Goal: Information Seeking & Learning: Learn about a topic

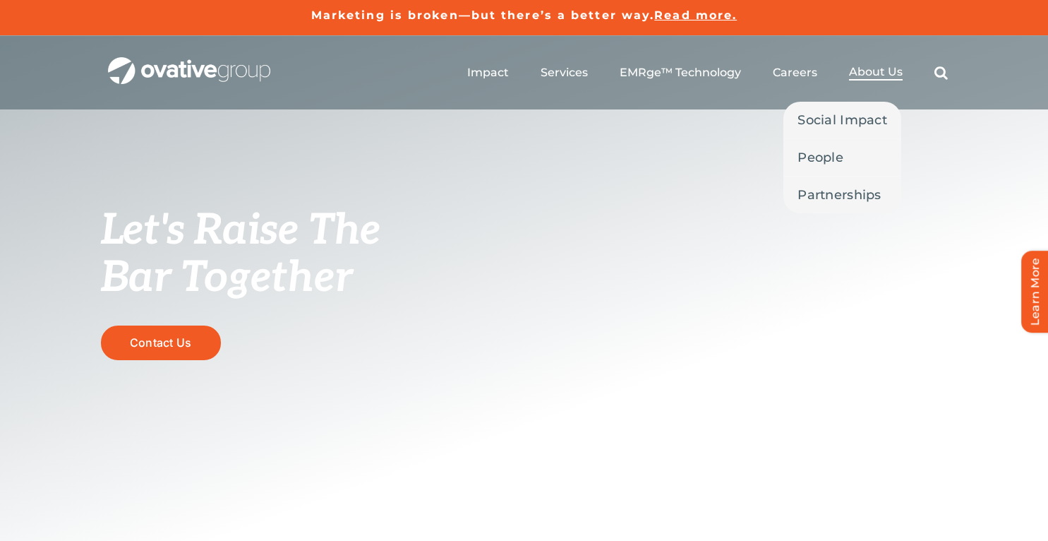
click at [882, 72] on span "About Us" at bounding box center [876, 72] width 54 height 14
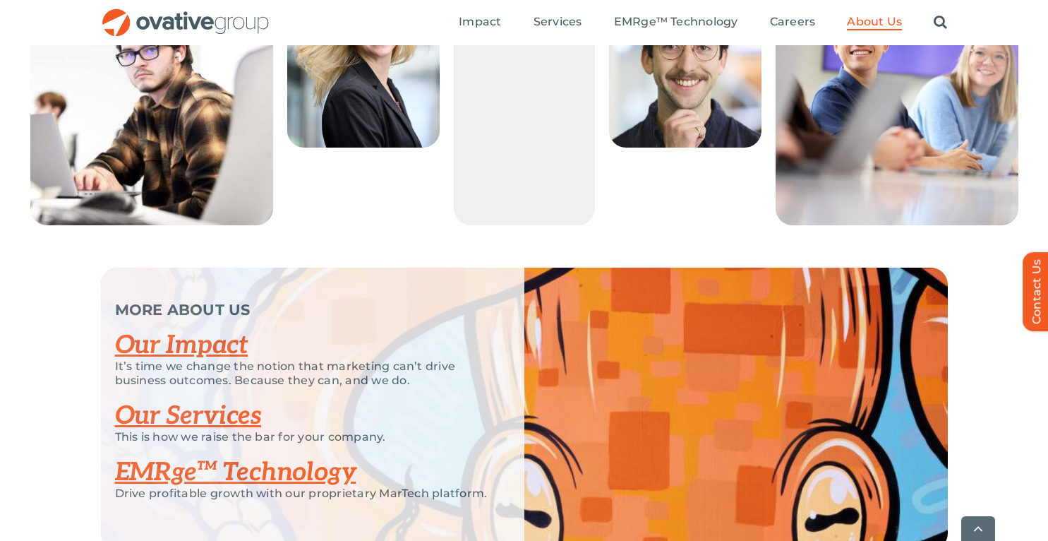
scroll to position [3090, 0]
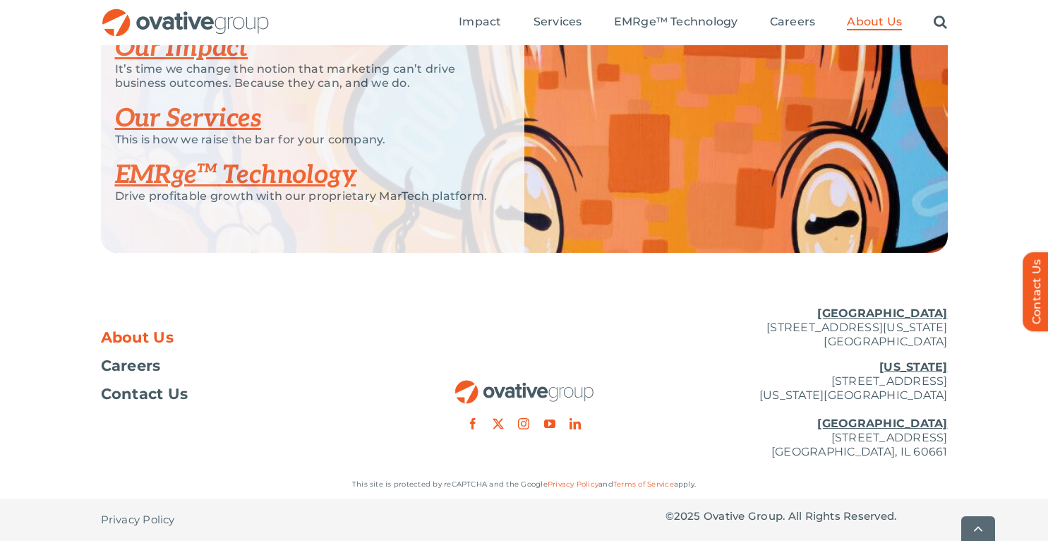
click at [428, 338] on div at bounding box center [524, 362] width 282 height 134
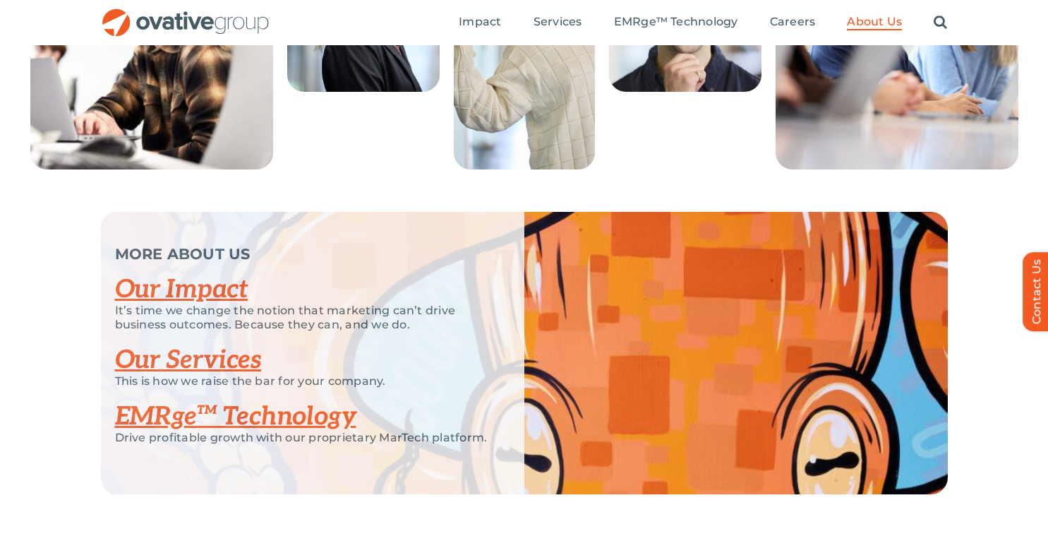
scroll to position [2649, 0]
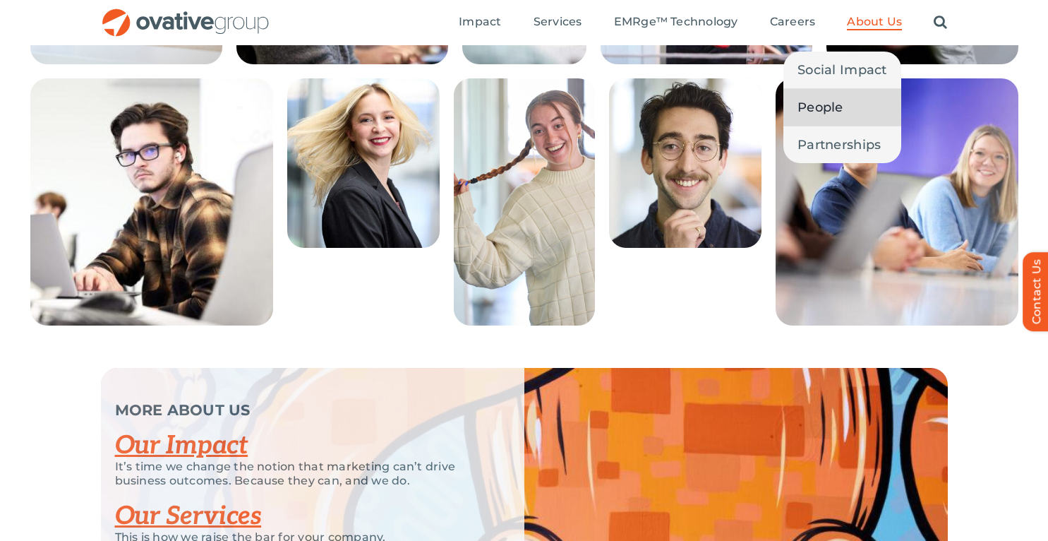
click at [826, 112] on span "People" at bounding box center [821, 107] width 46 height 20
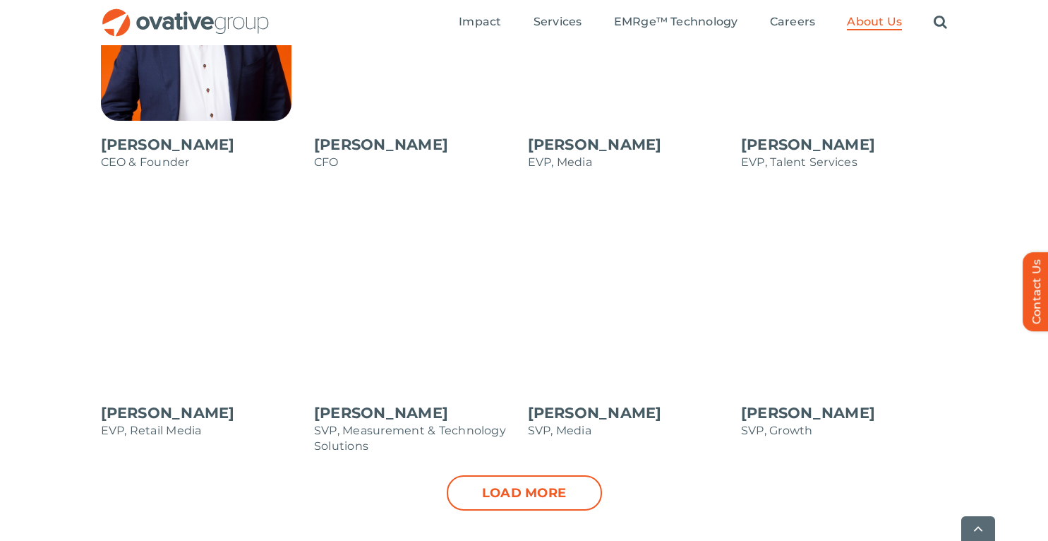
scroll to position [1406, 0]
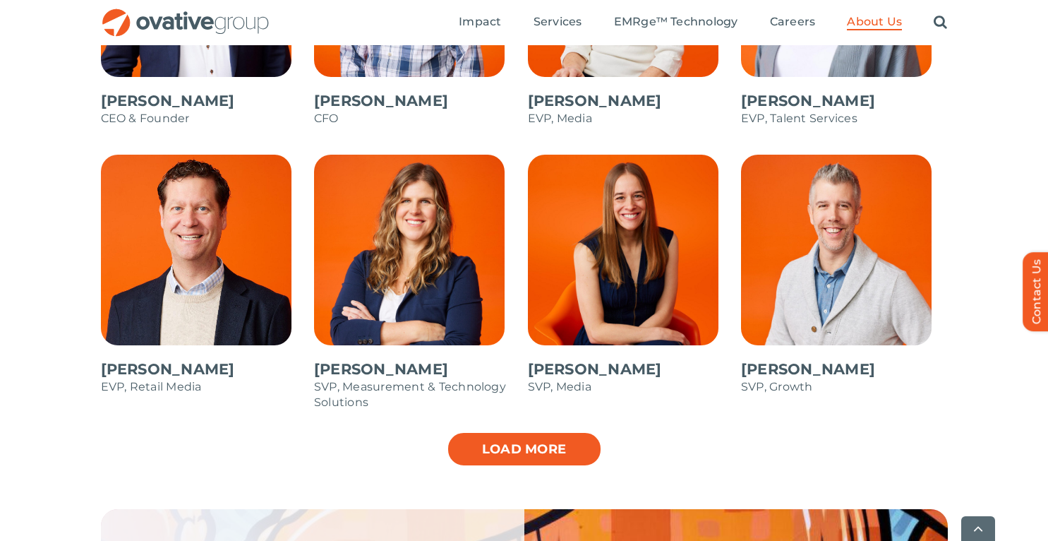
click at [529, 436] on link "Load more" at bounding box center [524, 448] width 155 height 35
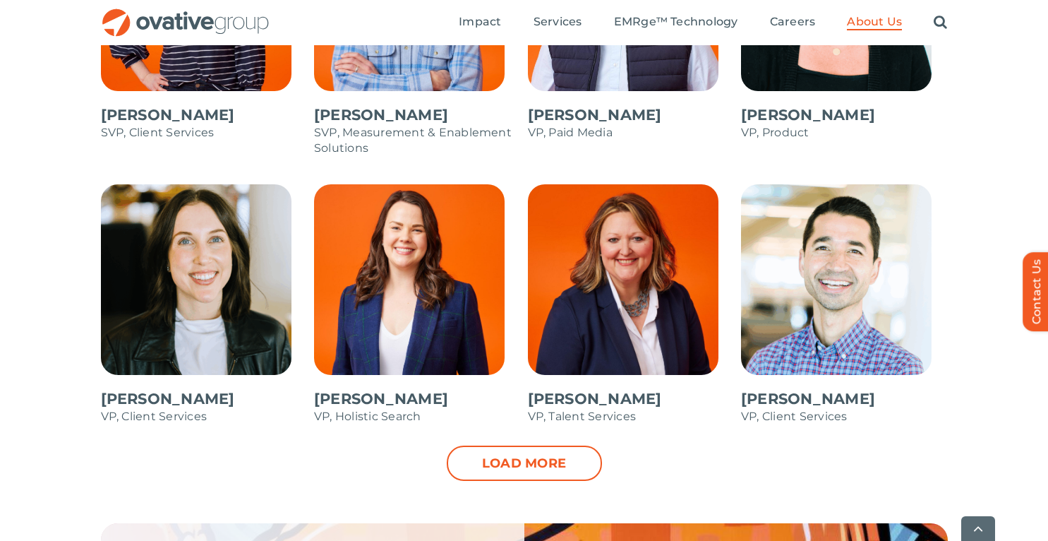
scroll to position [1994, 0]
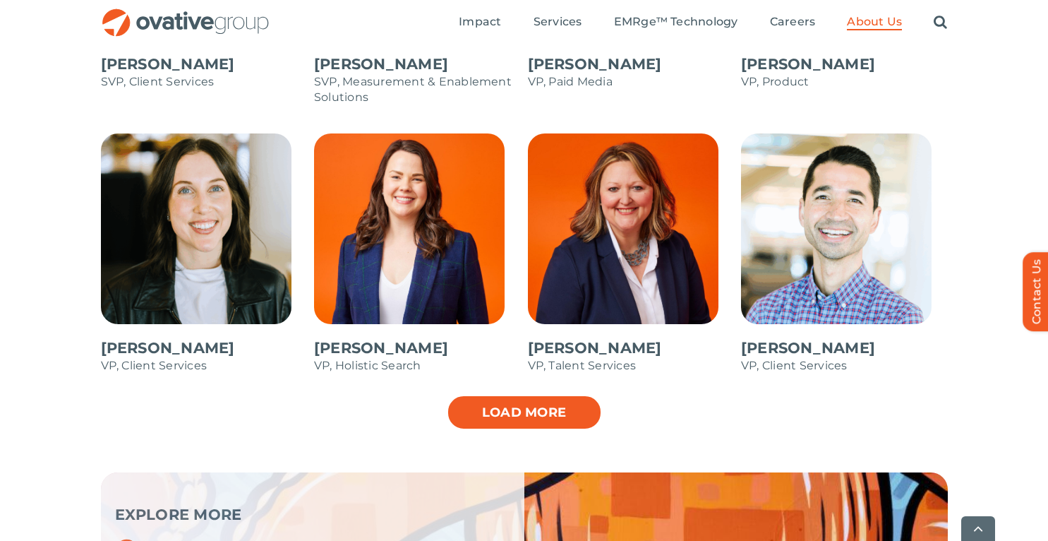
click at [524, 412] on link "Load more" at bounding box center [524, 412] width 155 height 35
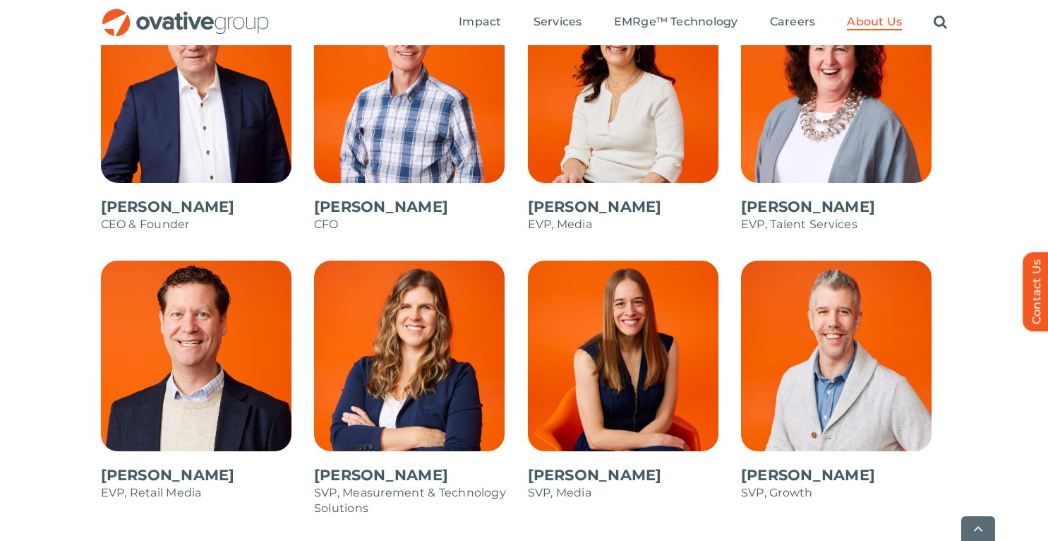
scroll to position [1302, 0]
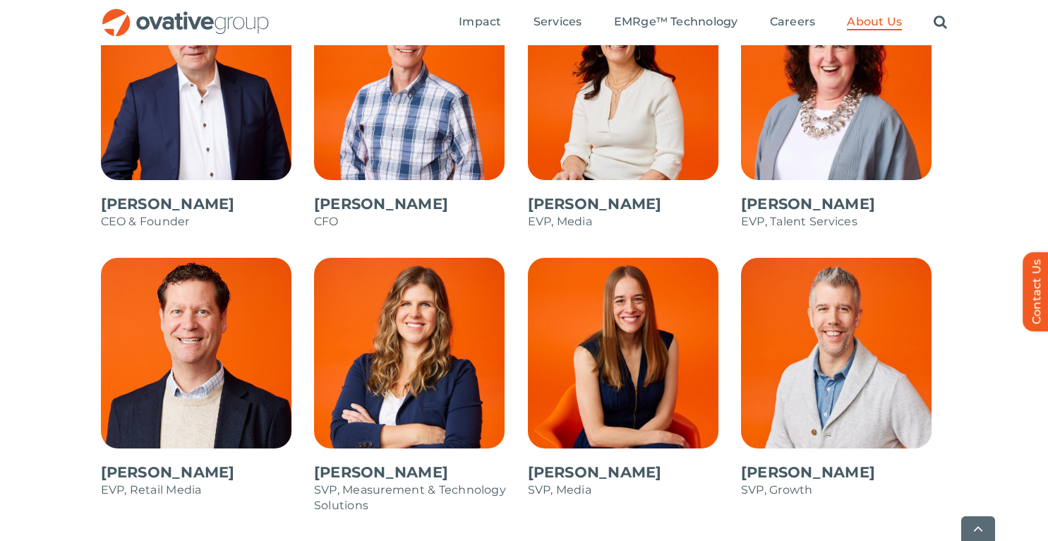
click at [568, 366] on span at bounding box center [631, 385] width 207 height 254
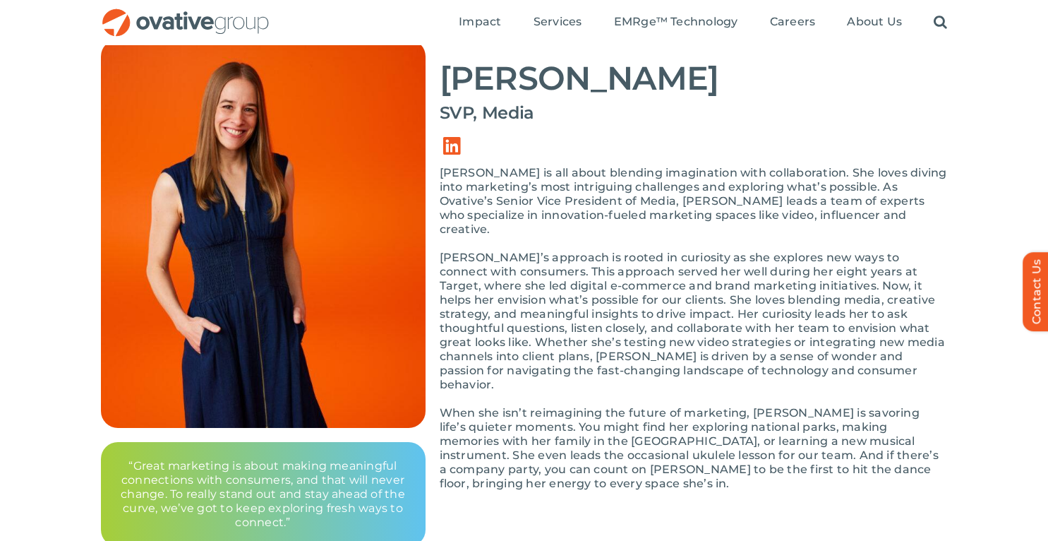
scroll to position [116, 0]
